Goal: Information Seeking & Learning: Learn about a topic

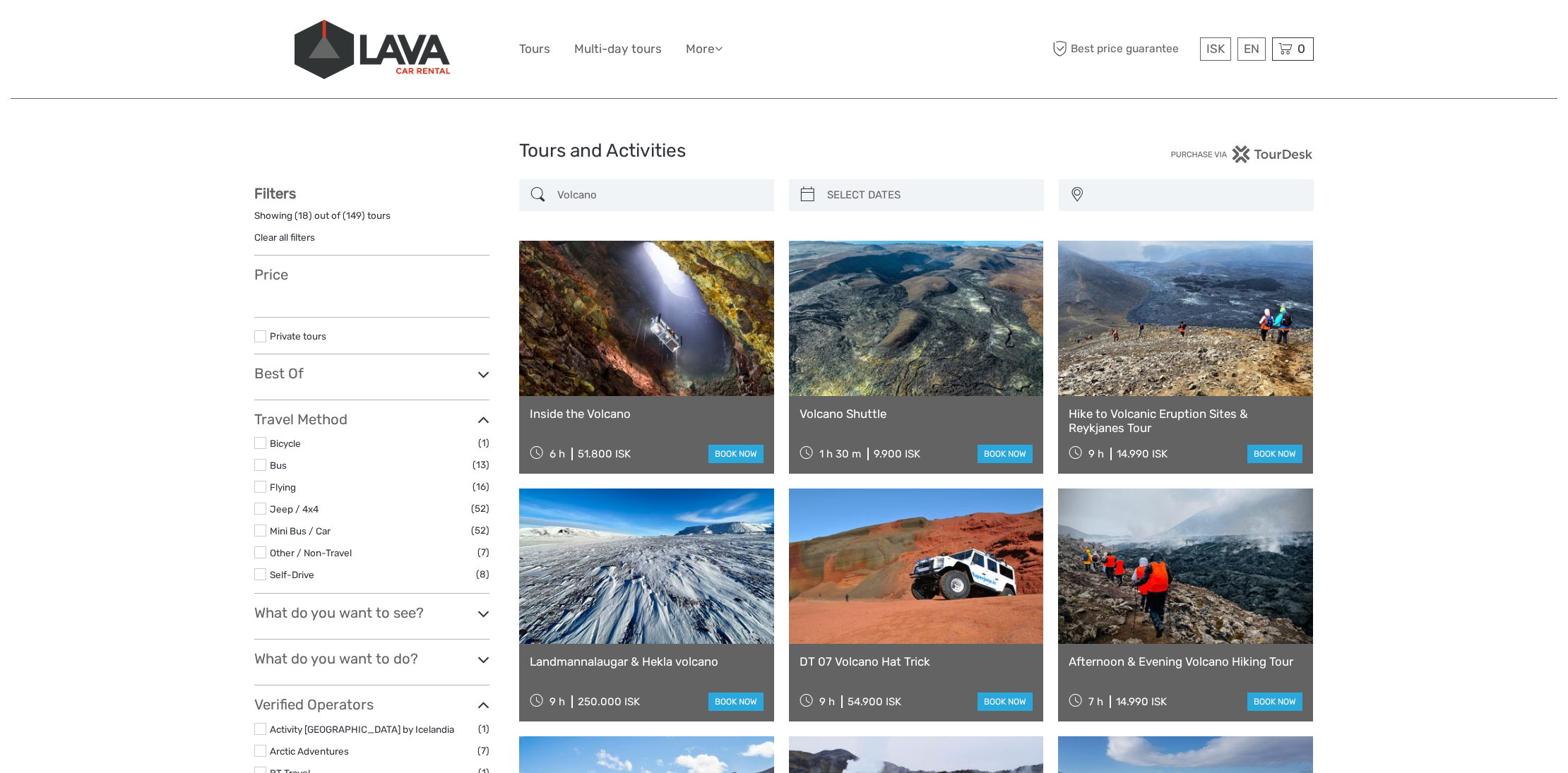
select select
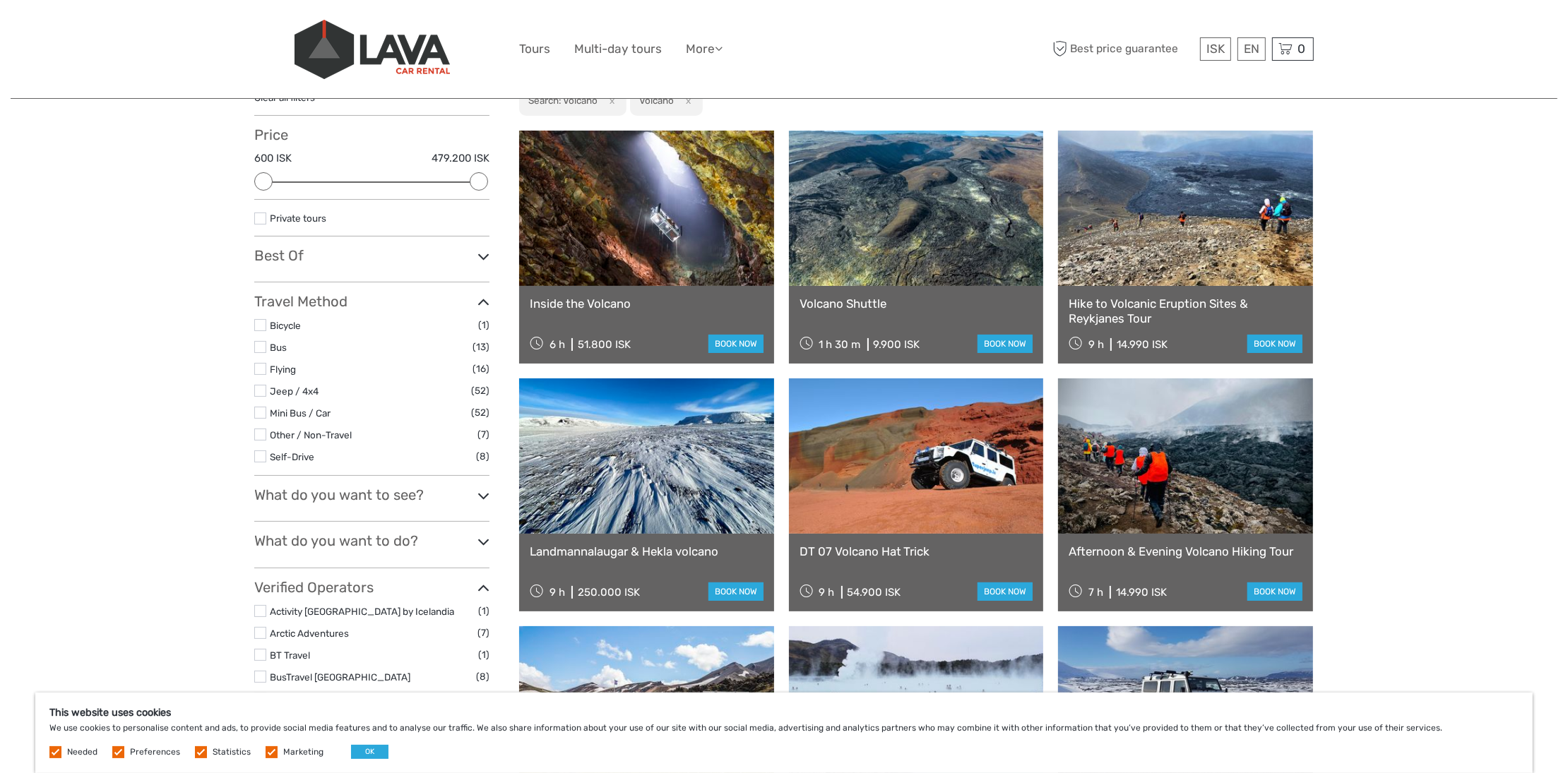
scroll to position [140, 0]
drag, startPoint x: 610, startPoint y: 341, endPoint x: 578, endPoint y: 341, distance: 32.0
click at [578, 341] on div "51.800 ISK" at bounding box center [604, 343] width 53 height 13
copy div "51.800"
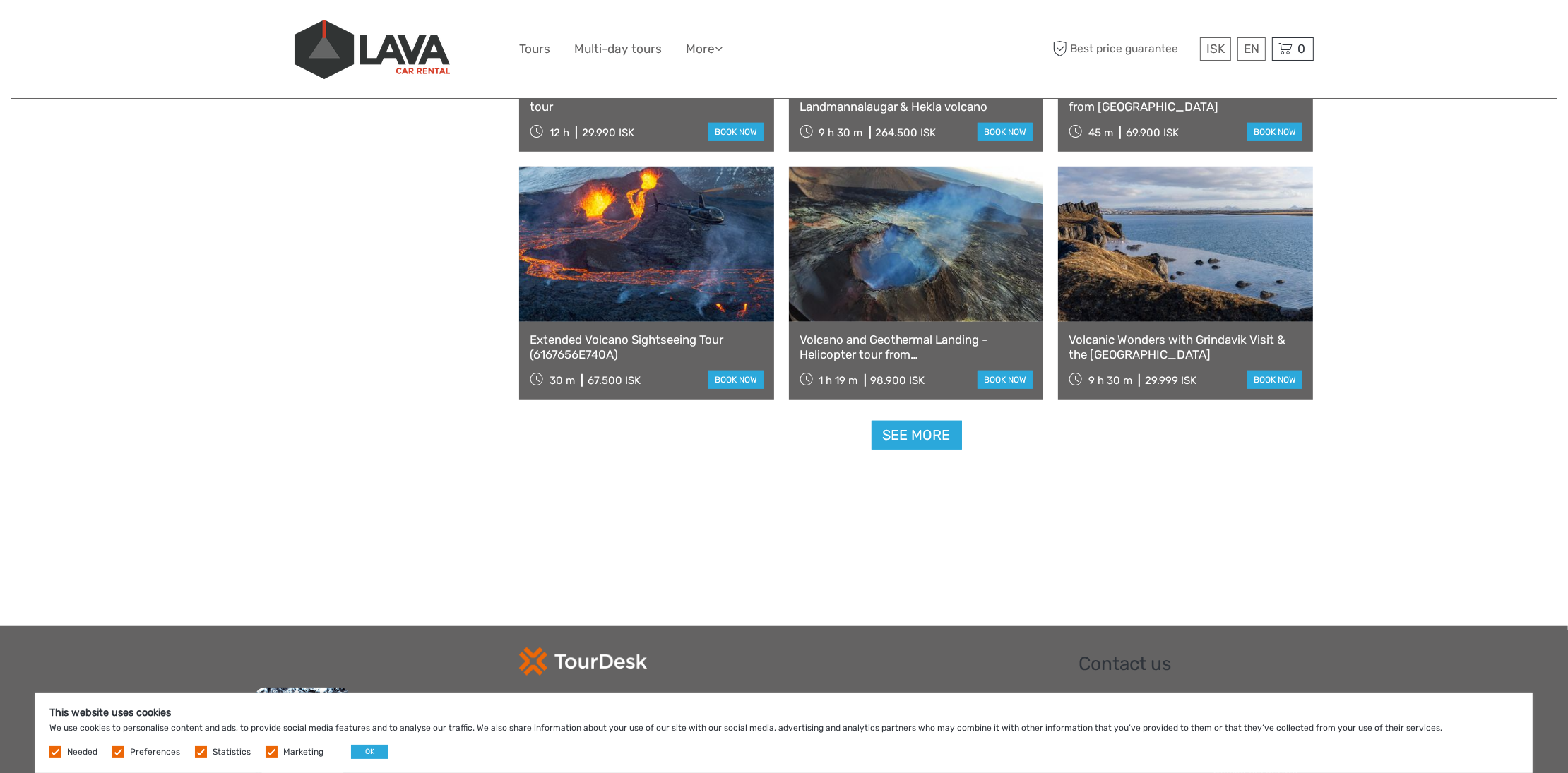
scroll to position [1271, 0]
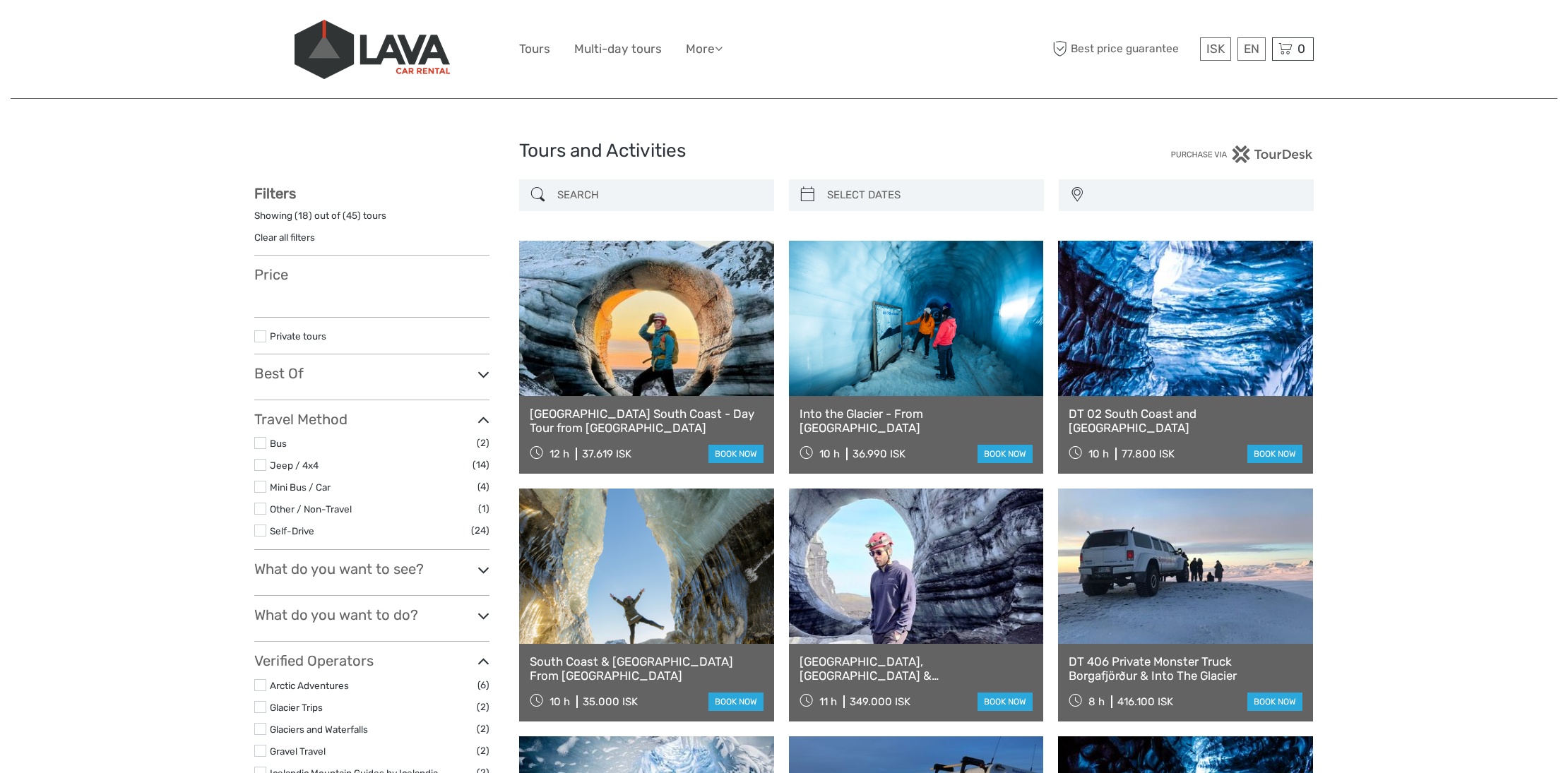
select select
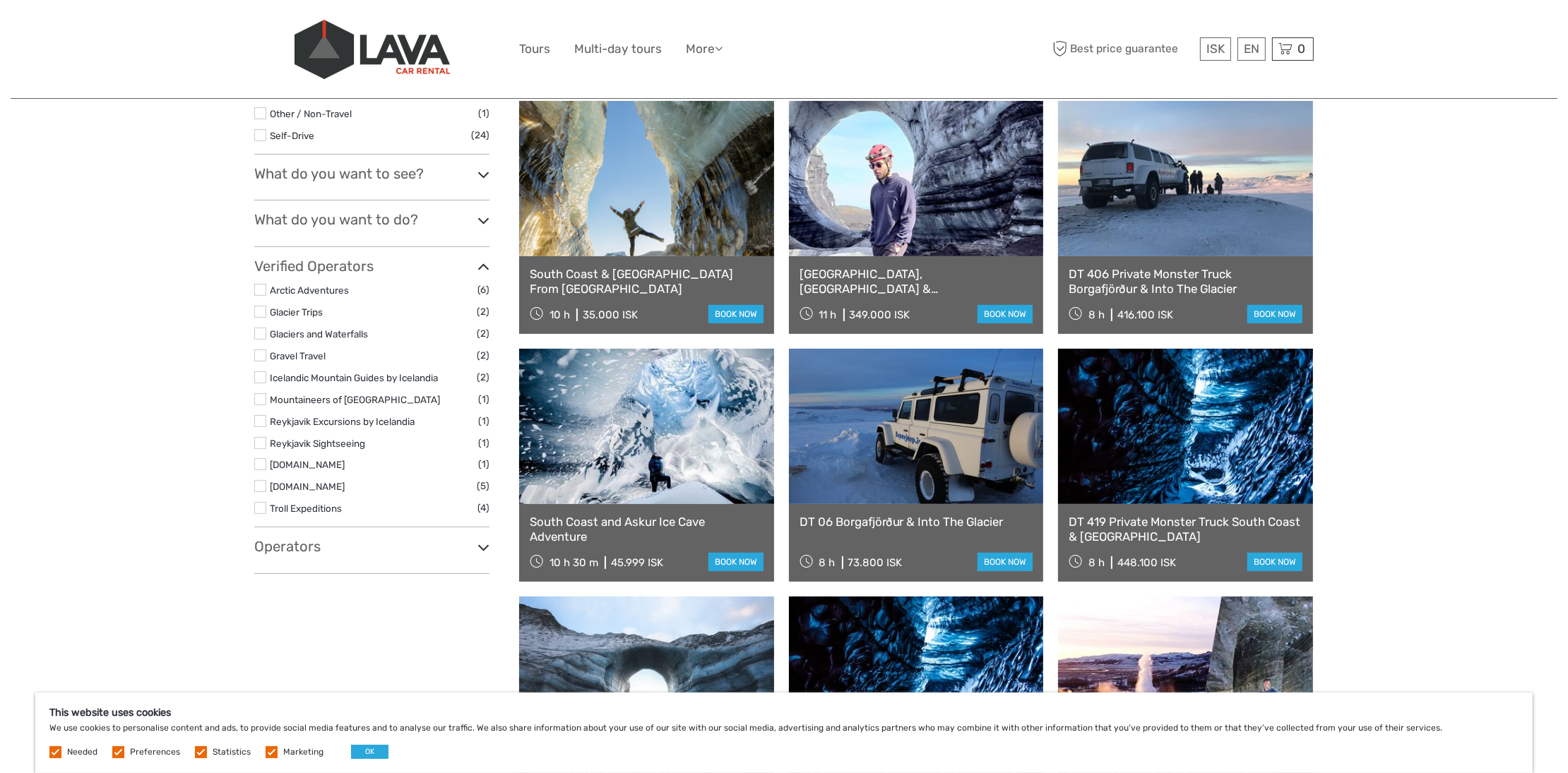
scroll to position [424, 0]
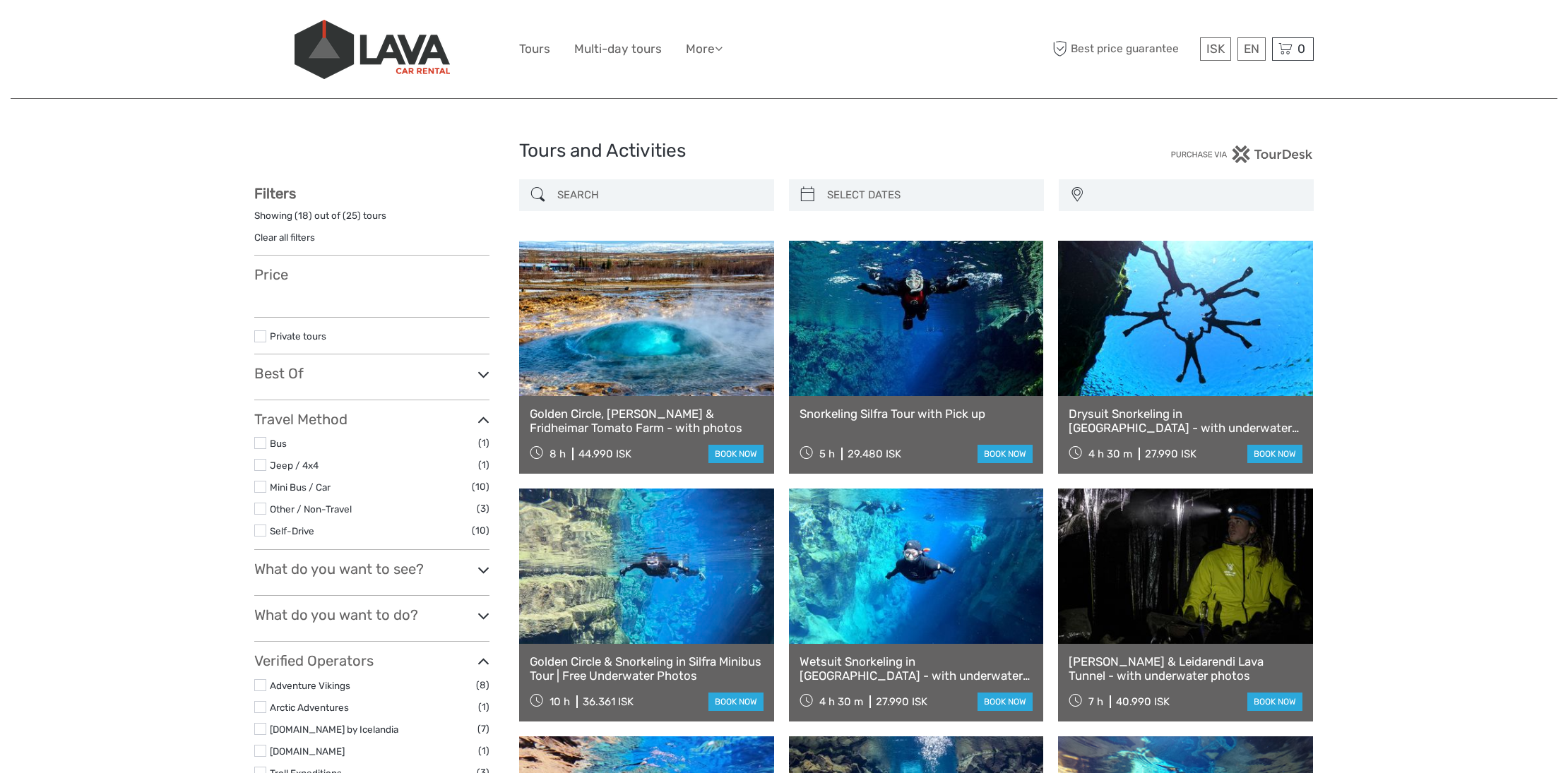
select select
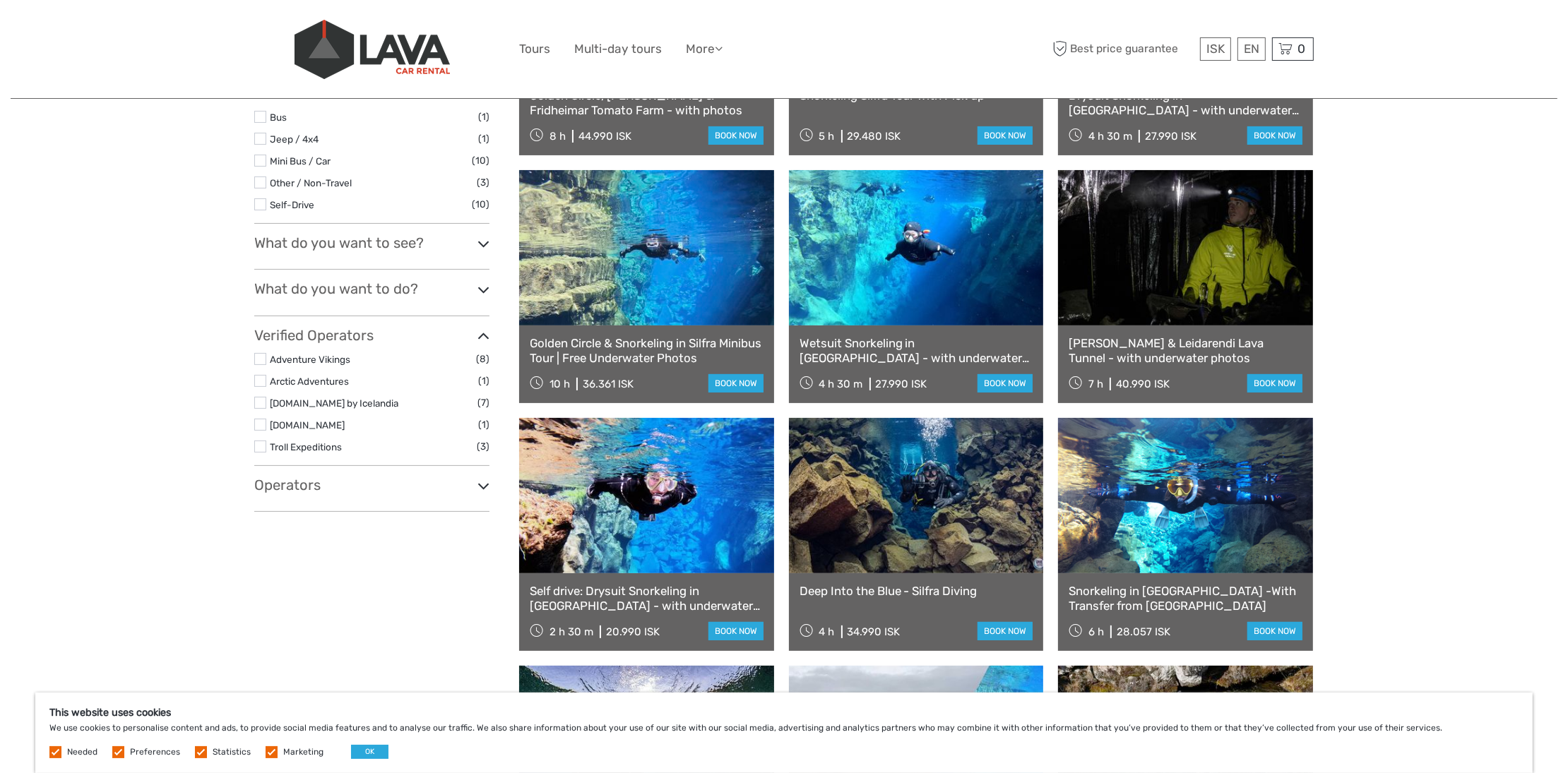
scroll to position [353, 0]
